Goal: Go to known website: Access a specific website the user already knows

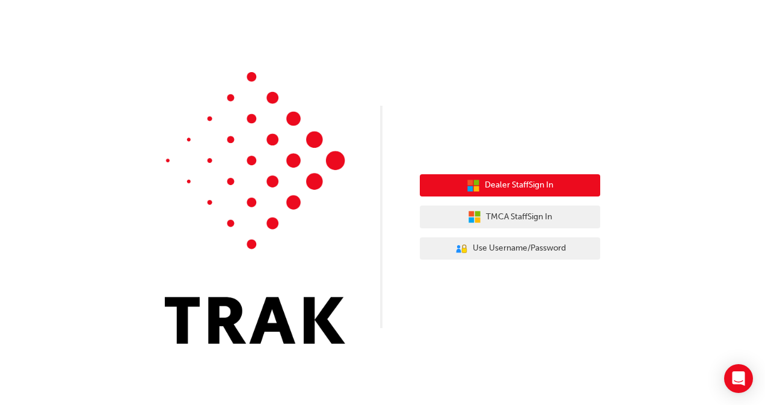
click at [519, 191] on span "Dealer Staff Sign In" at bounding box center [519, 186] width 69 height 14
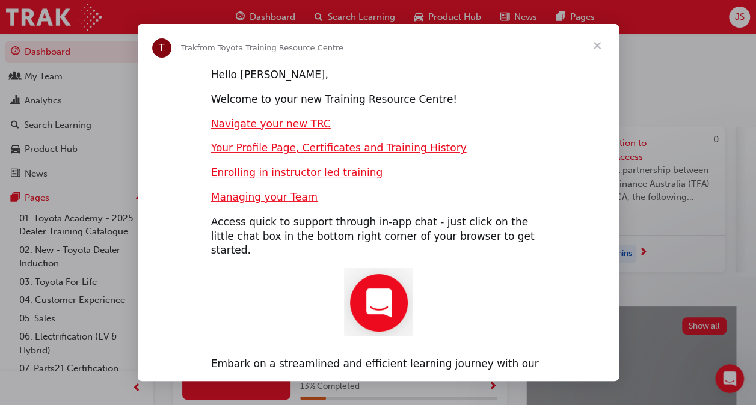
click at [595, 52] on span "Close" at bounding box center [596, 45] width 43 height 43
